Goal: Transaction & Acquisition: Register for event/course

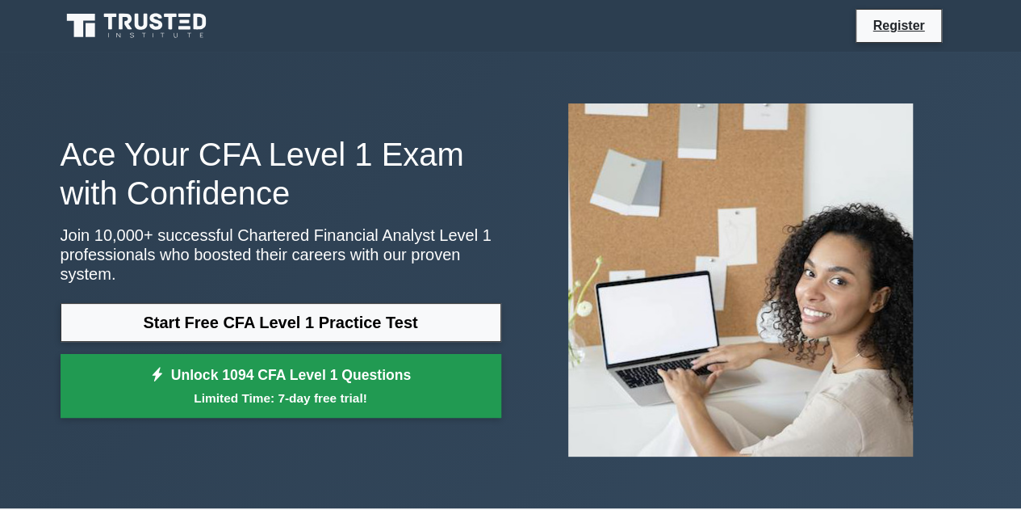
click at [404, 371] on link "Unlock 1094 CFA Level 1 Questions Limited Time: 7-day free trial!" at bounding box center [281, 386] width 441 height 65
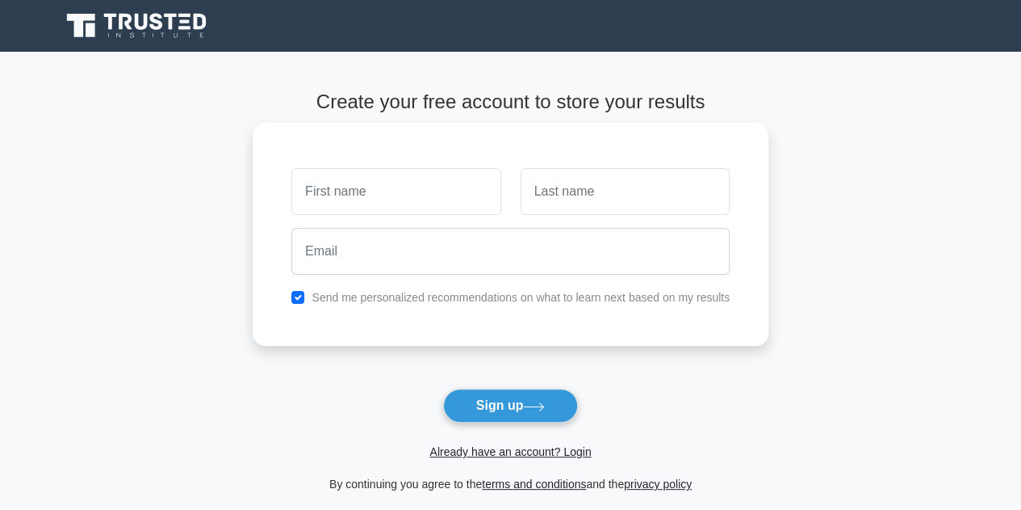
click at [460, 208] on input "text" at bounding box center [396, 191] width 209 height 47
type input "Suraj"
click at [651, 184] on input "text" at bounding box center [625, 191] width 209 height 47
type input "Suresh"
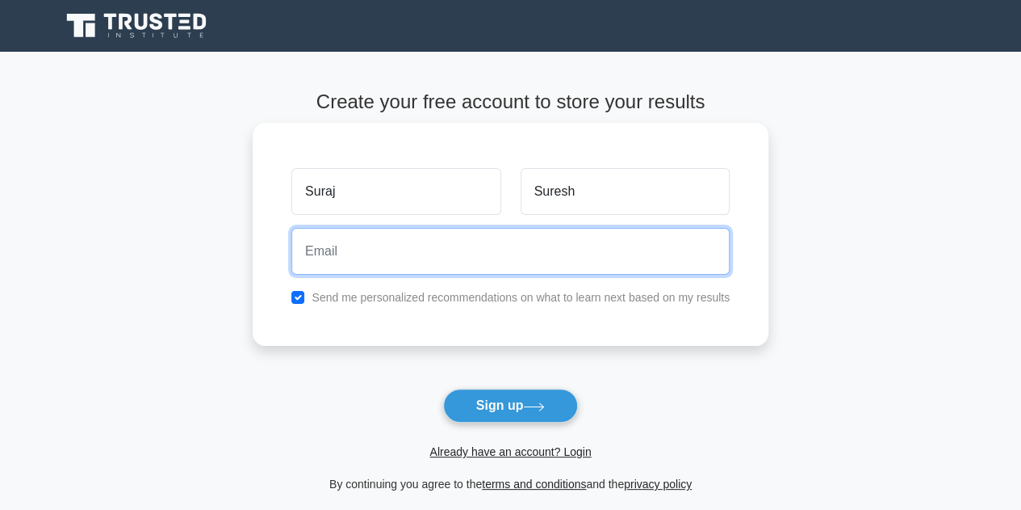
click at [590, 261] on input "email" at bounding box center [511, 251] width 438 height 47
type input "[EMAIL_ADDRESS][DOMAIN_NAME]"
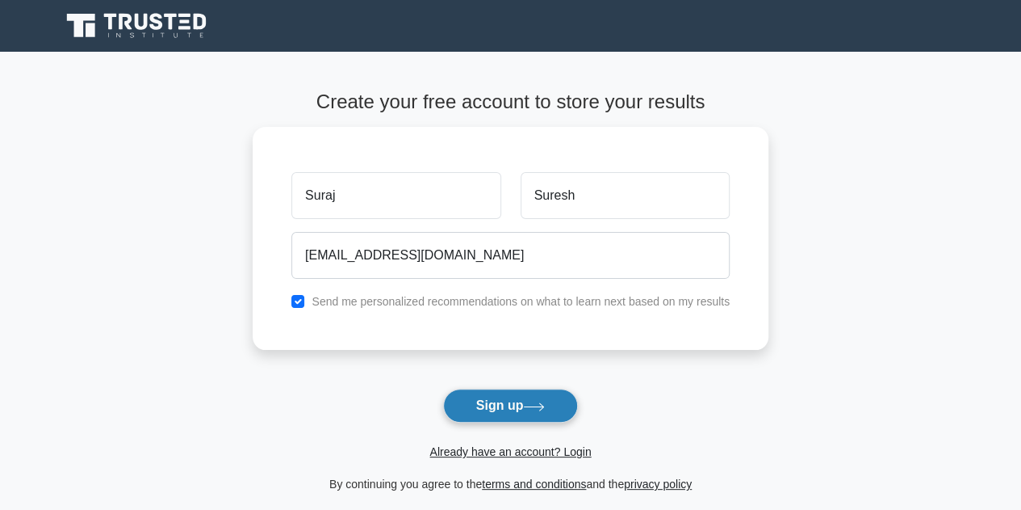
click at [524, 398] on button "Sign up" at bounding box center [511, 405] width 136 height 34
